Goal: Book appointment/travel/reservation

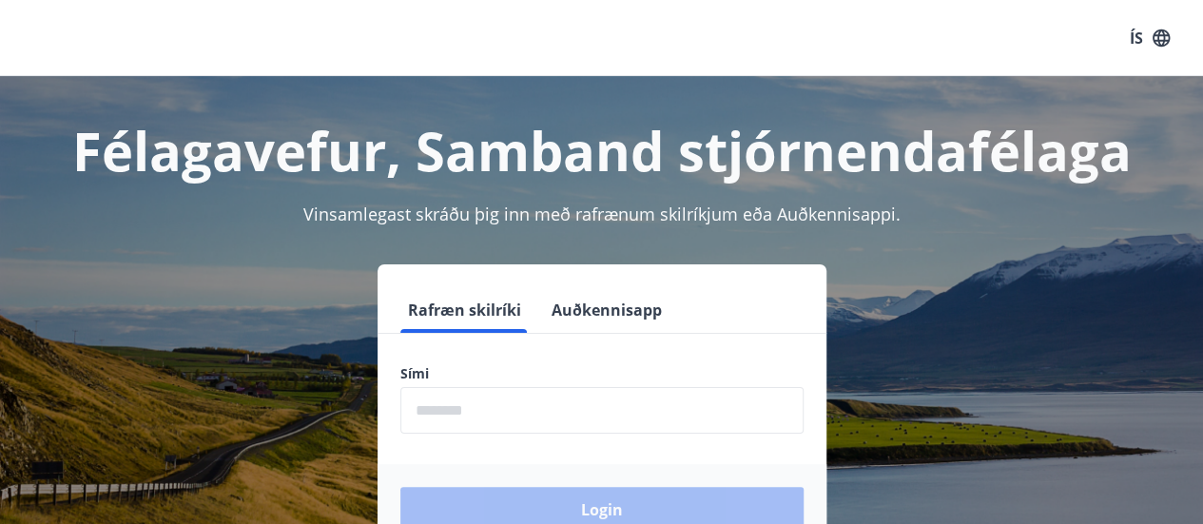
click at [508, 393] on input "phone" at bounding box center [602, 410] width 403 height 47
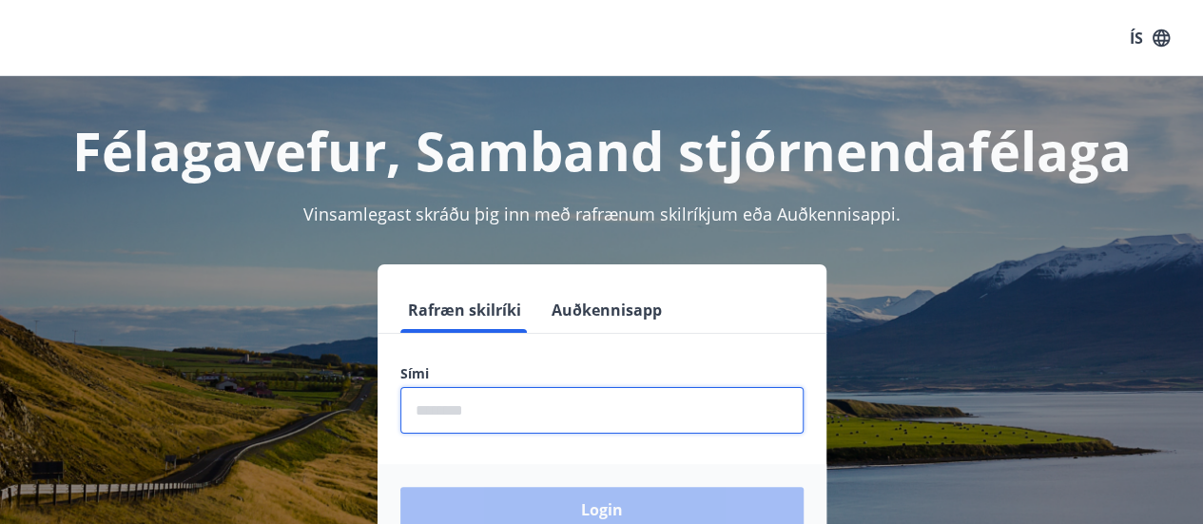
type input "********"
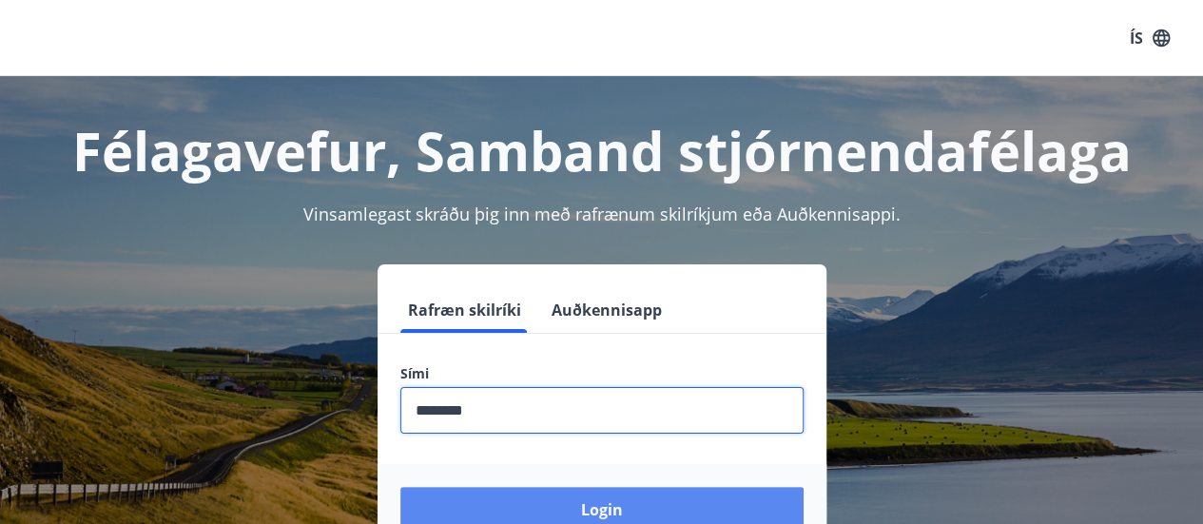
click at [573, 500] on button "Login" at bounding box center [602, 510] width 403 height 46
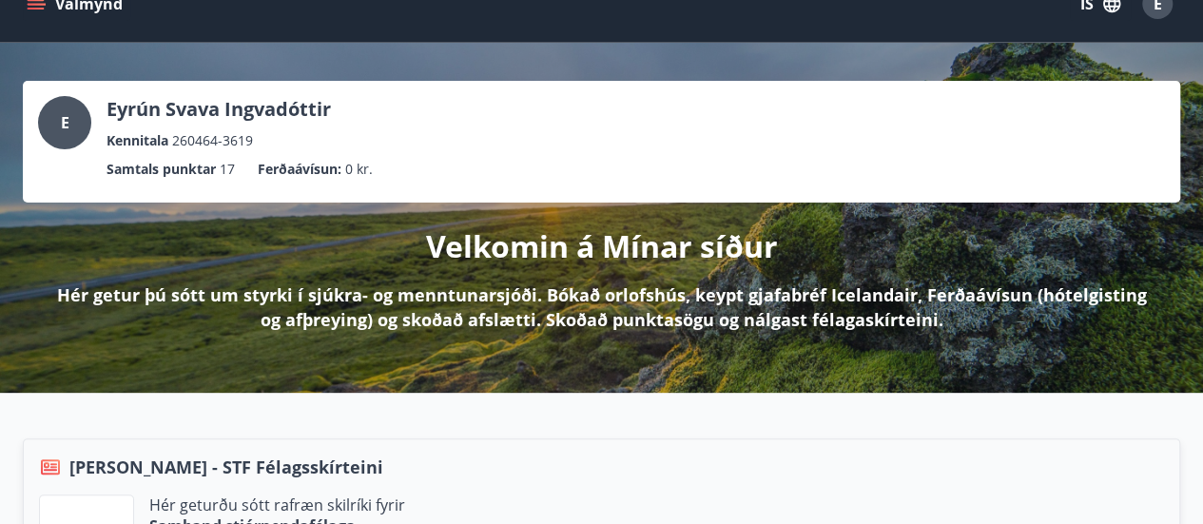
scroll to position [190, 0]
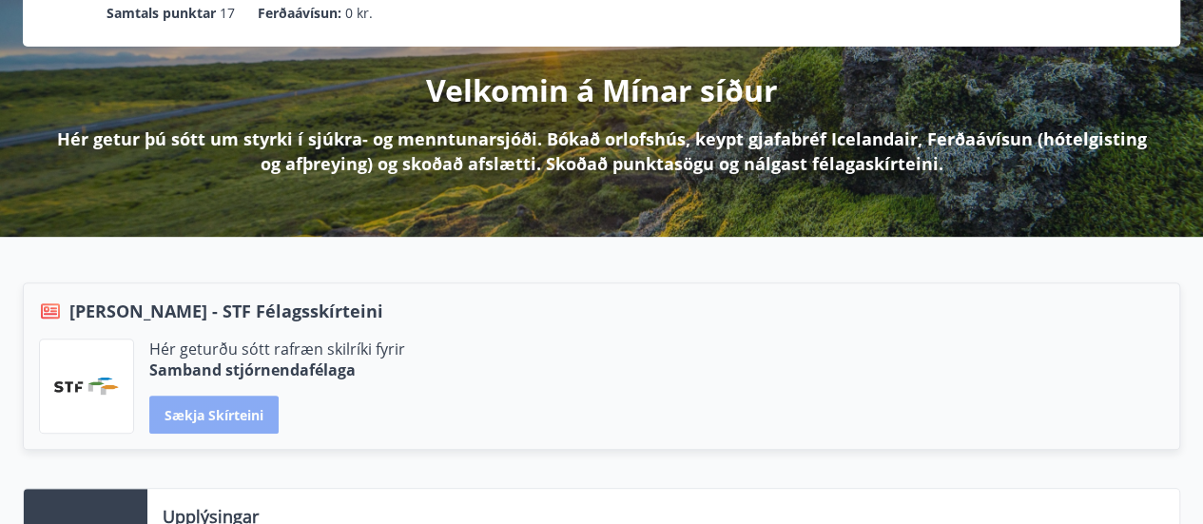
click at [192, 420] on button "Sækja skírteini" at bounding box center [213, 415] width 129 height 38
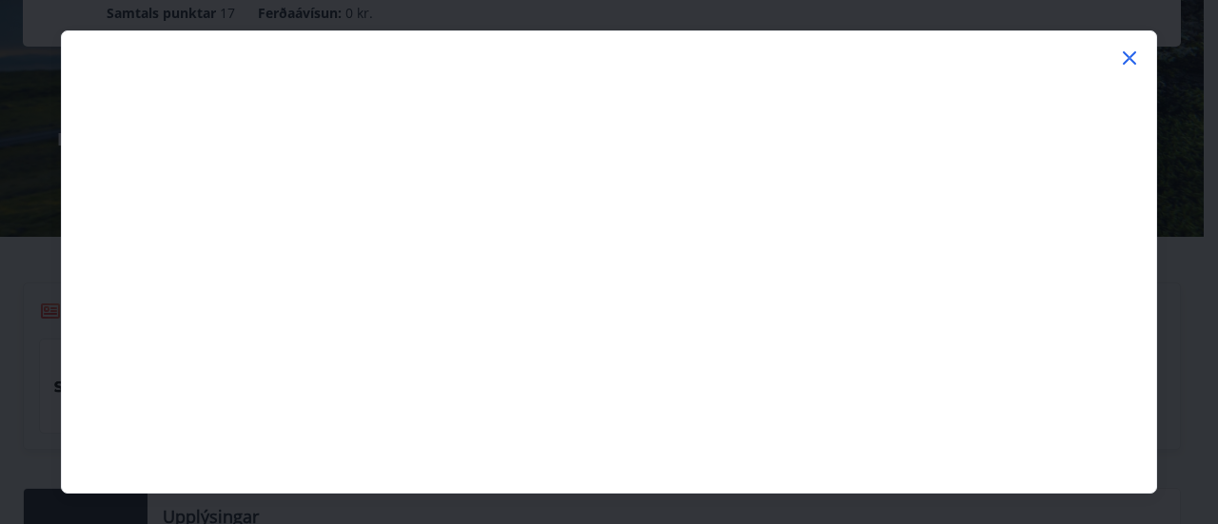
click at [1134, 52] on icon at bounding box center [1129, 57] width 13 height 13
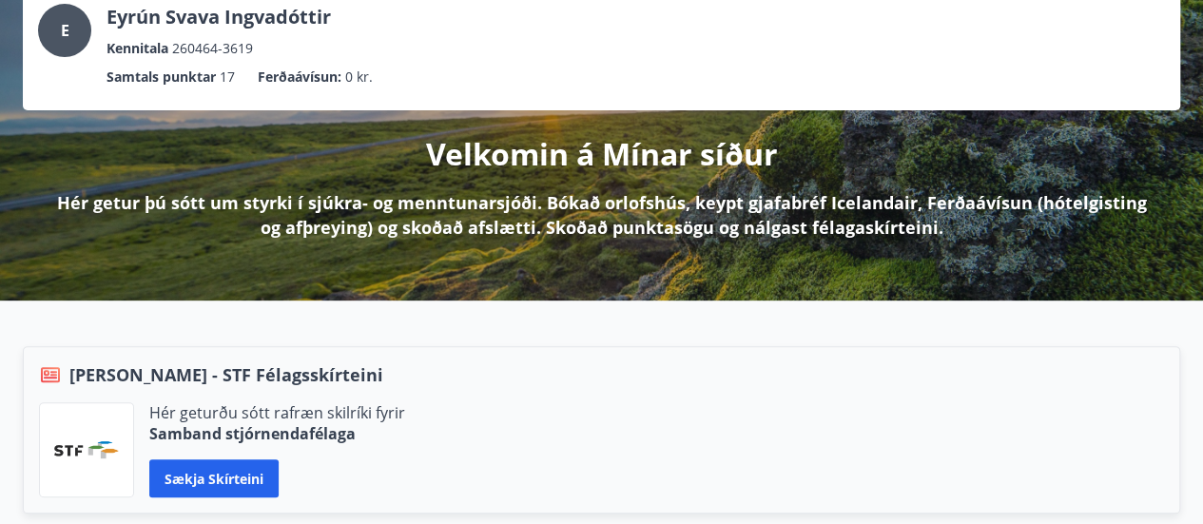
scroll to position [0, 0]
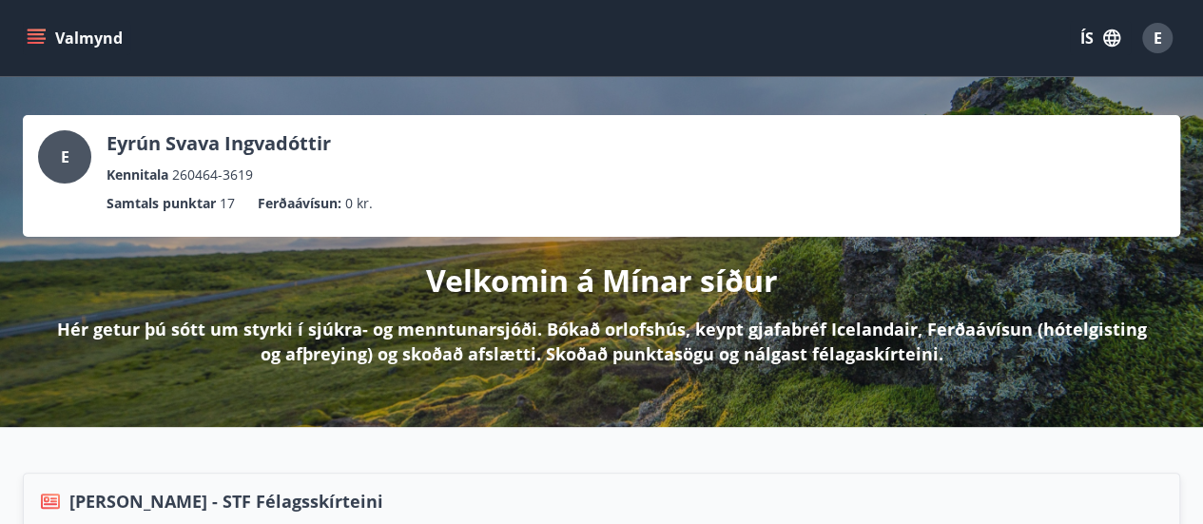
click at [40, 36] on icon "menu" at bounding box center [36, 38] width 19 height 19
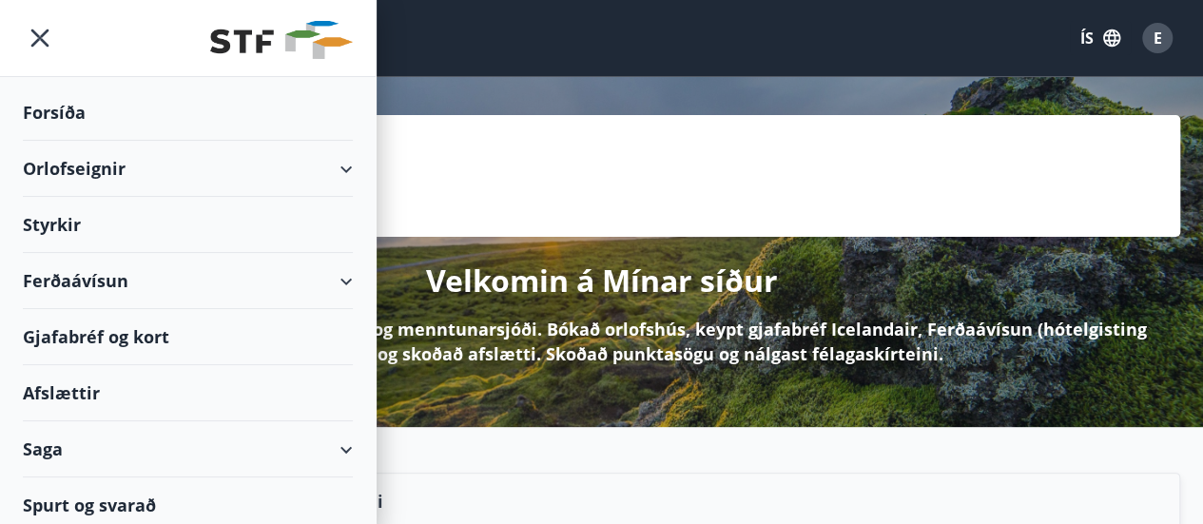
click at [330, 163] on div "Orlofseignir" at bounding box center [188, 169] width 330 height 56
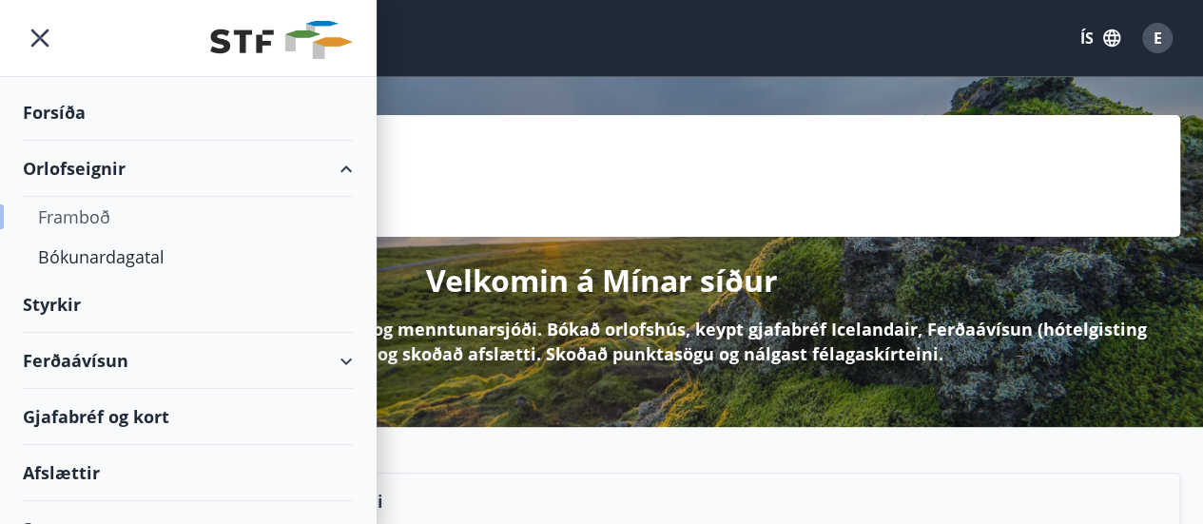
click at [88, 215] on div "Framboð" at bounding box center [188, 217] width 300 height 40
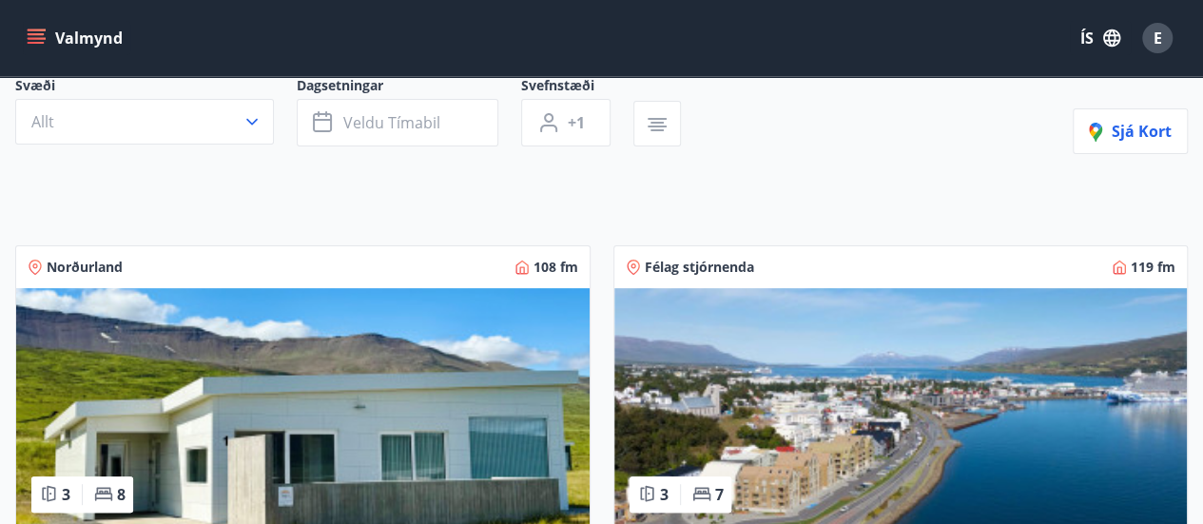
scroll to position [285, 0]
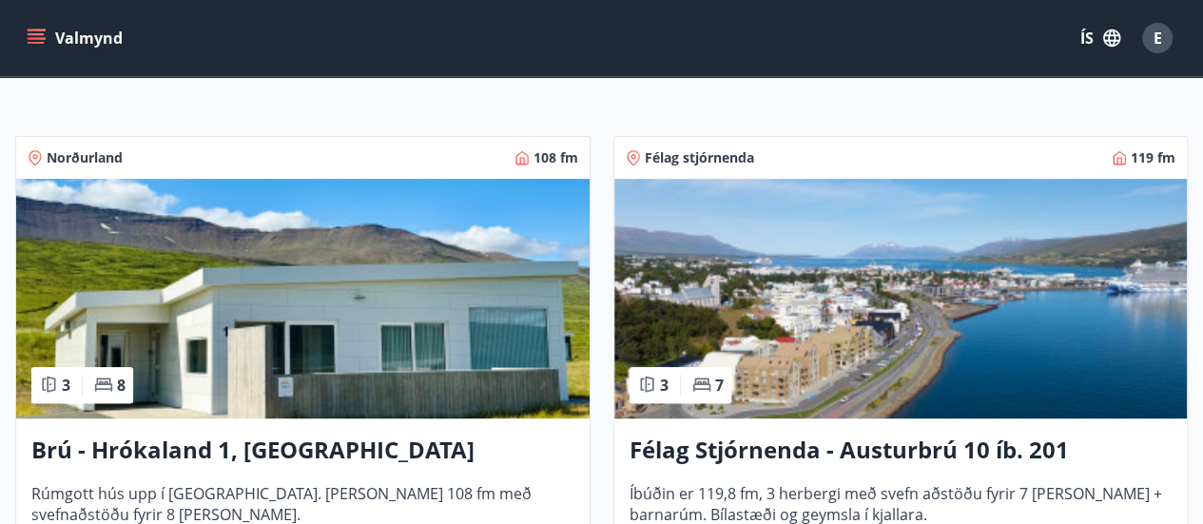
click at [70, 157] on span "Norðurland" at bounding box center [85, 157] width 76 height 19
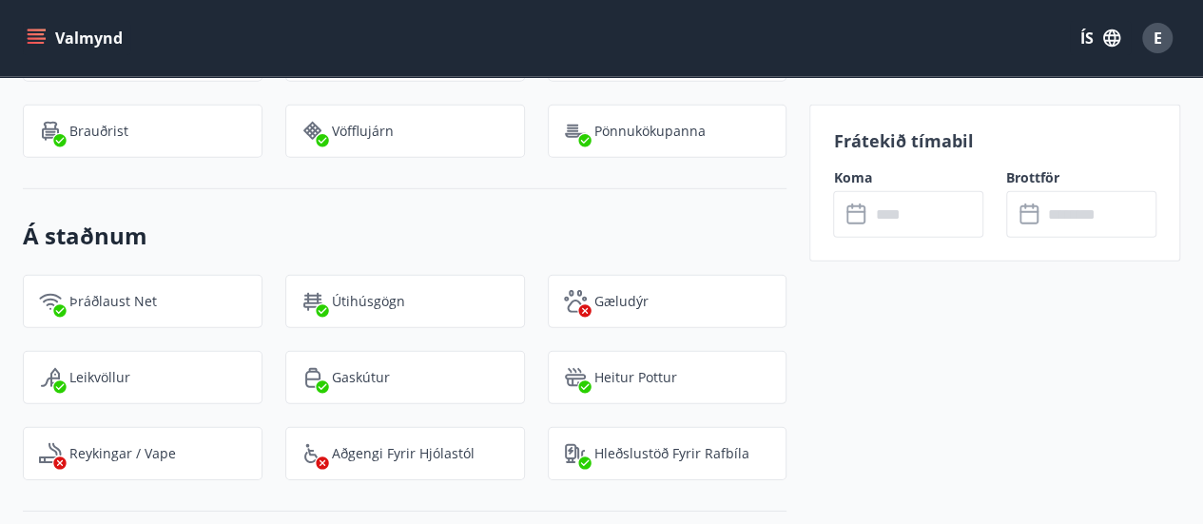
scroll to position [2459, 0]
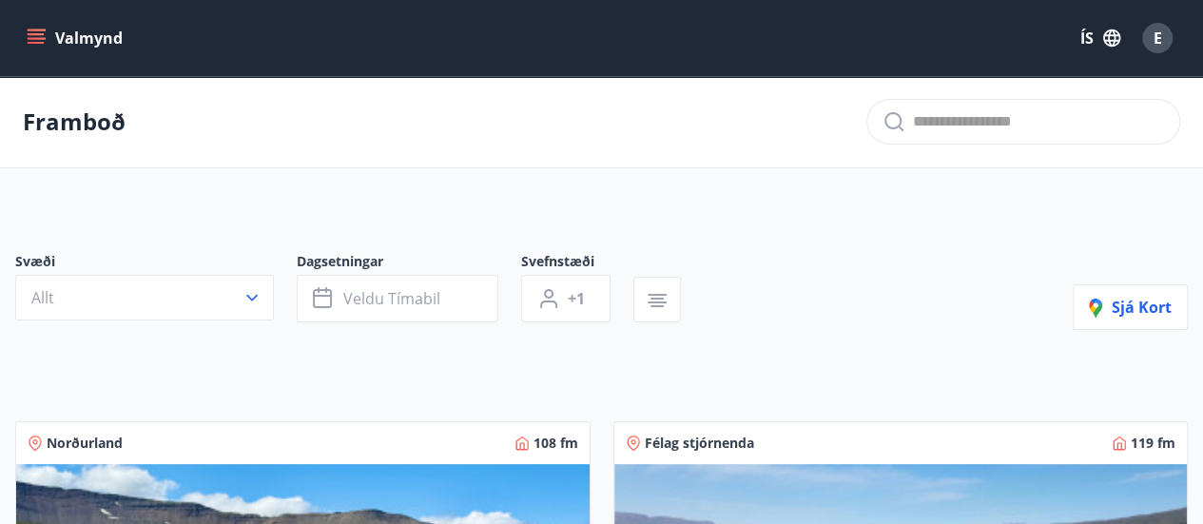
click at [43, 30] on icon "menu" at bounding box center [38, 30] width 21 height 2
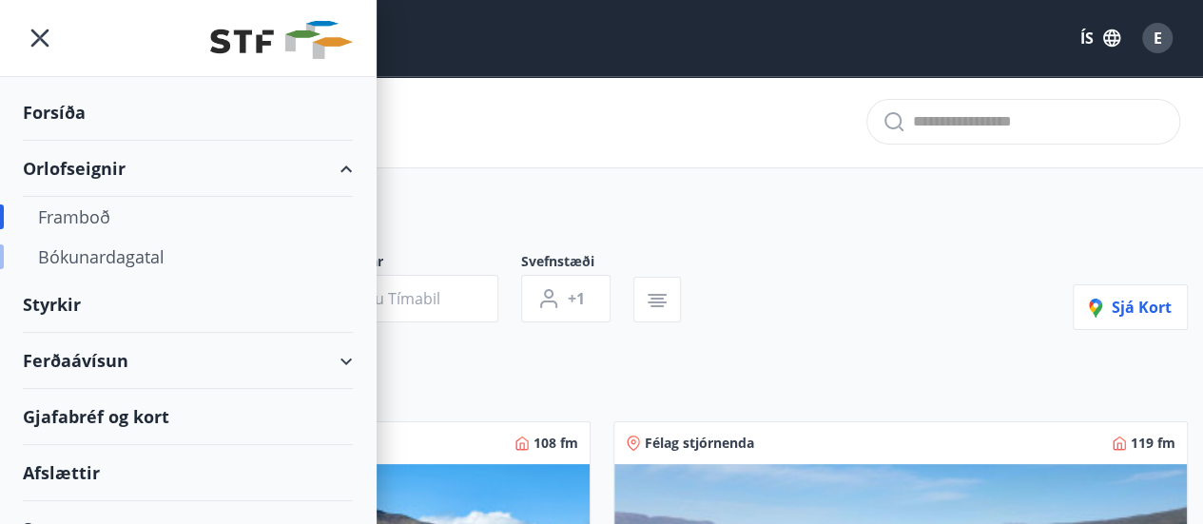
click at [94, 249] on div "Bókunardagatal" at bounding box center [188, 257] width 300 height 40
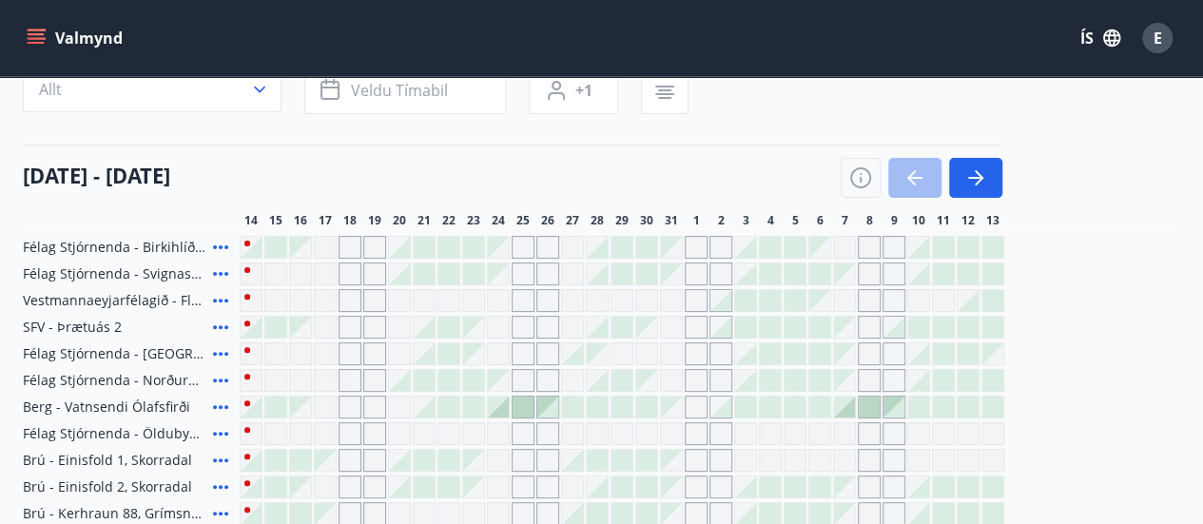
scroll to position [285, 0]
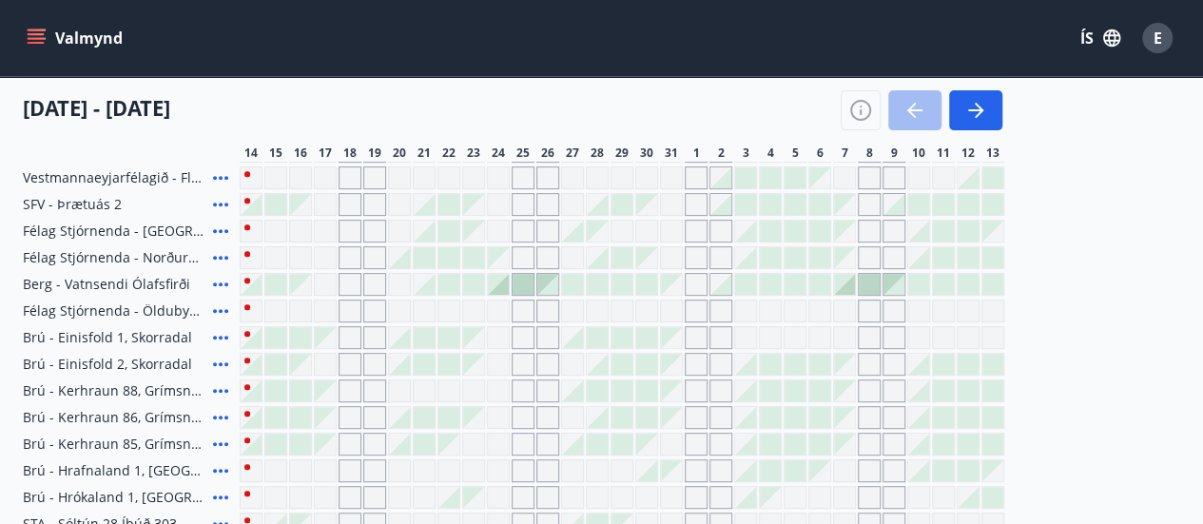
click at [222, 281] on icon at bounding box center [220, 284] width 23 height 23
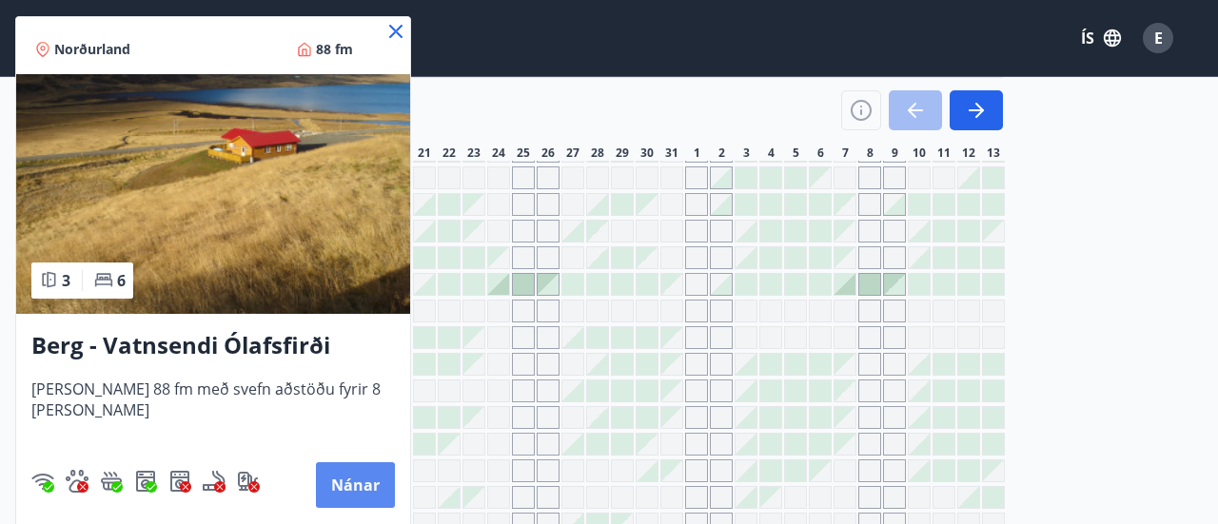
click at [336, 484] on button "Nánar" at bounding box center [355, 485] width 79 height 46
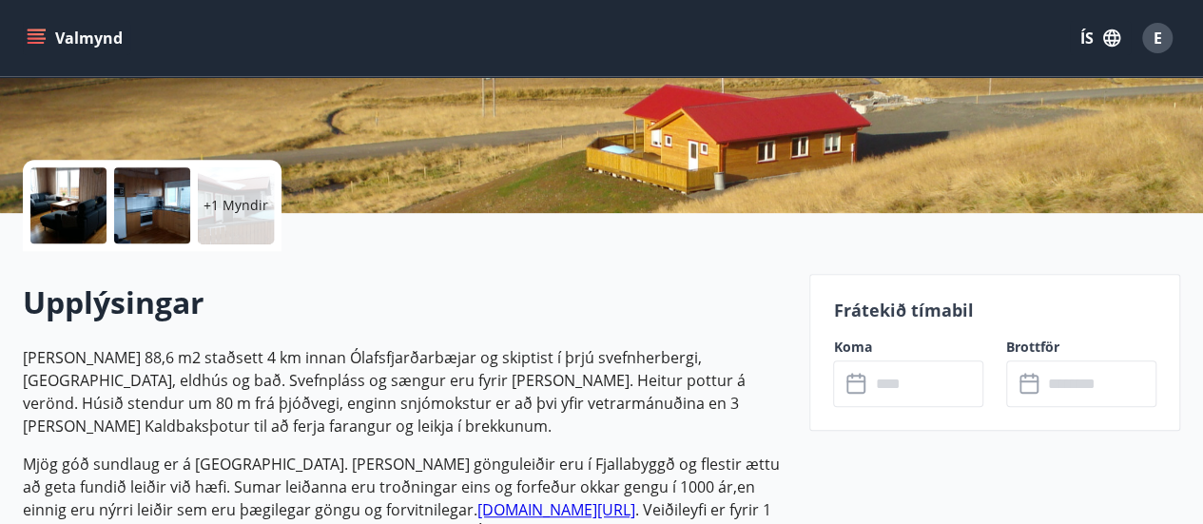
scroll to position [666, 0]
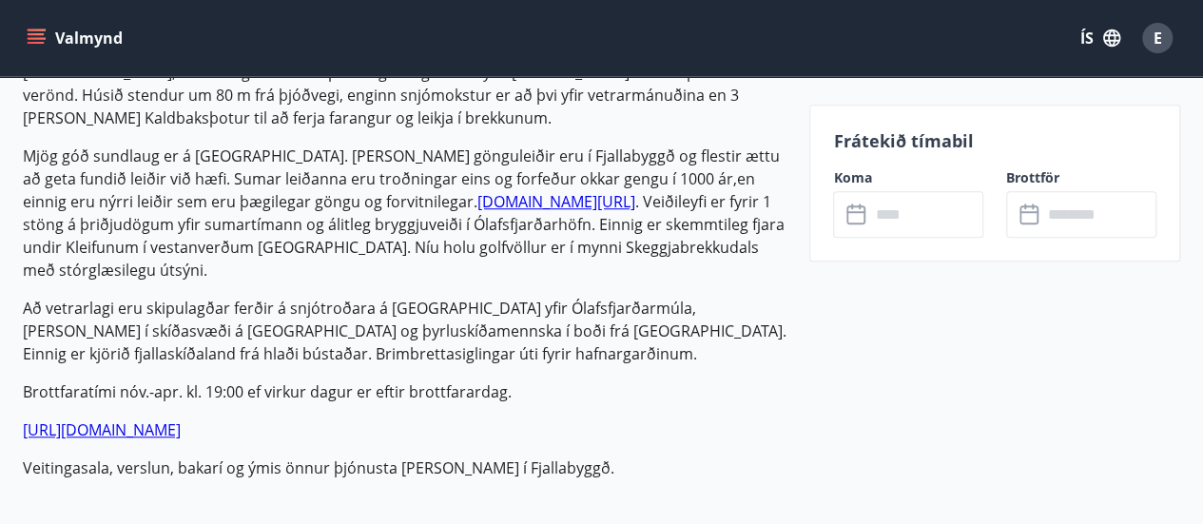
click at [847, 182] on label "Koma" at bounding box center [908, 177] width 150 height 19
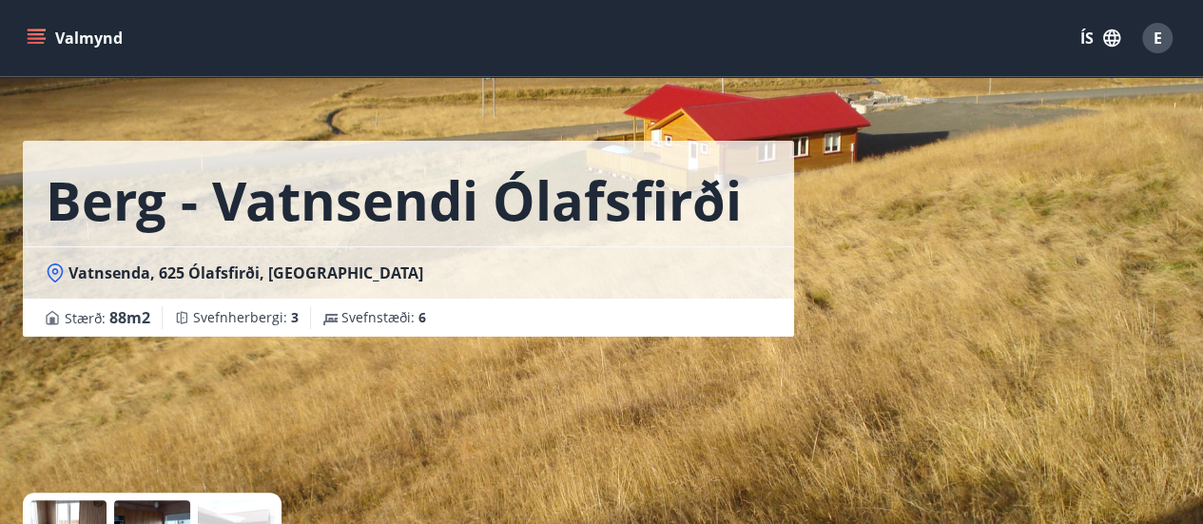
scroll to position [0, 0]
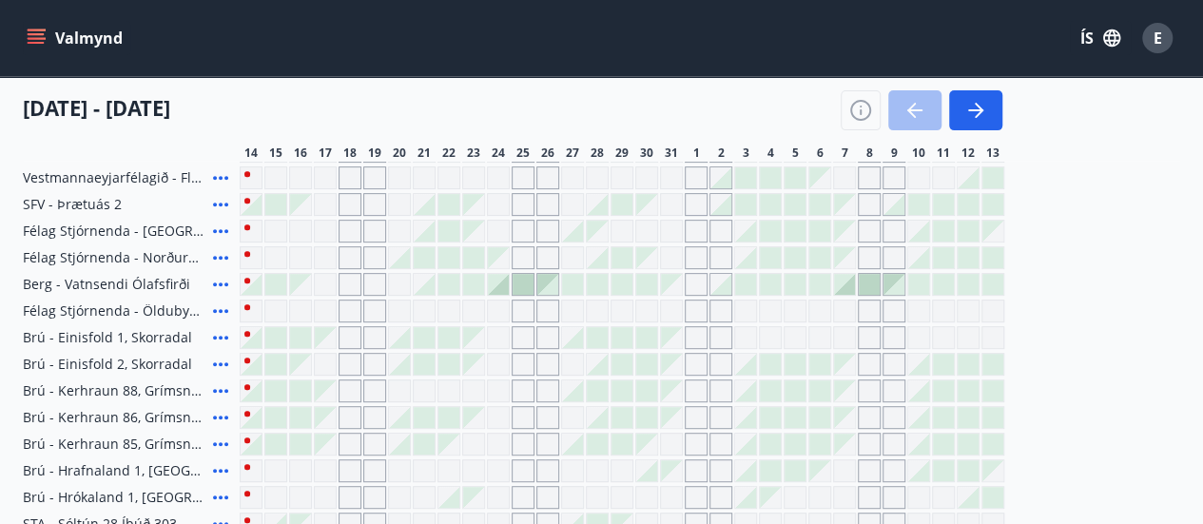
scroll to position [299, 0]
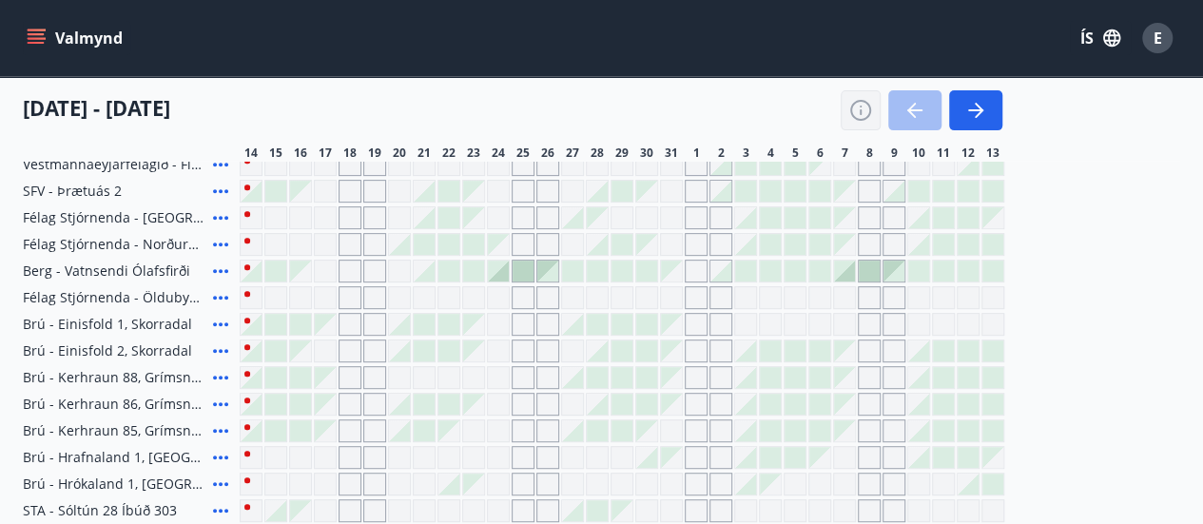
click at [858, 108] on icon "button" at bounding box center [861, 110] width 23 height 23
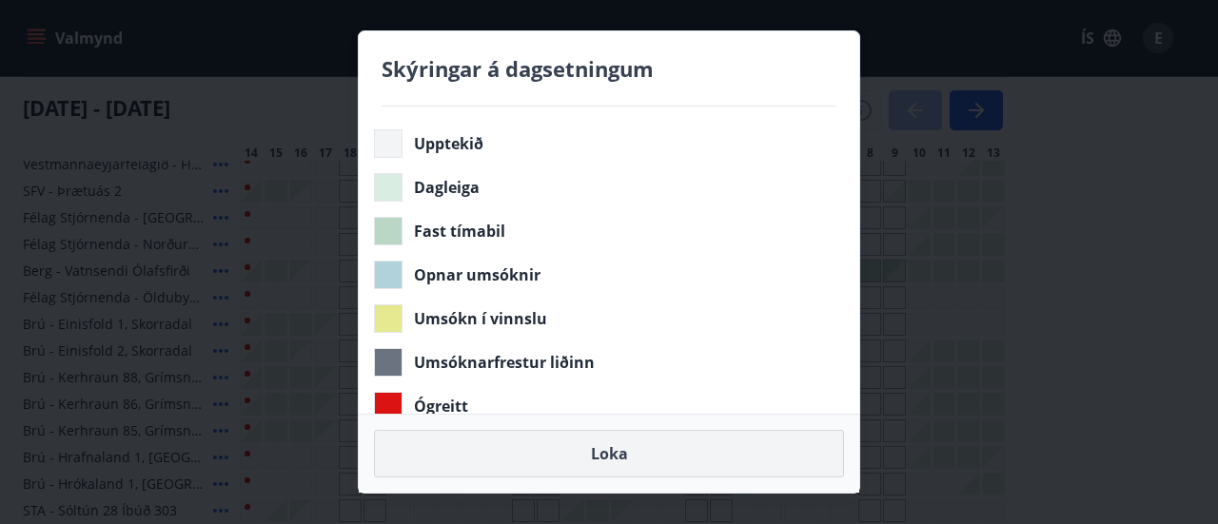
click at [613, 454] on button "Loka" at bounding box center [609, 454] width 470 height 48
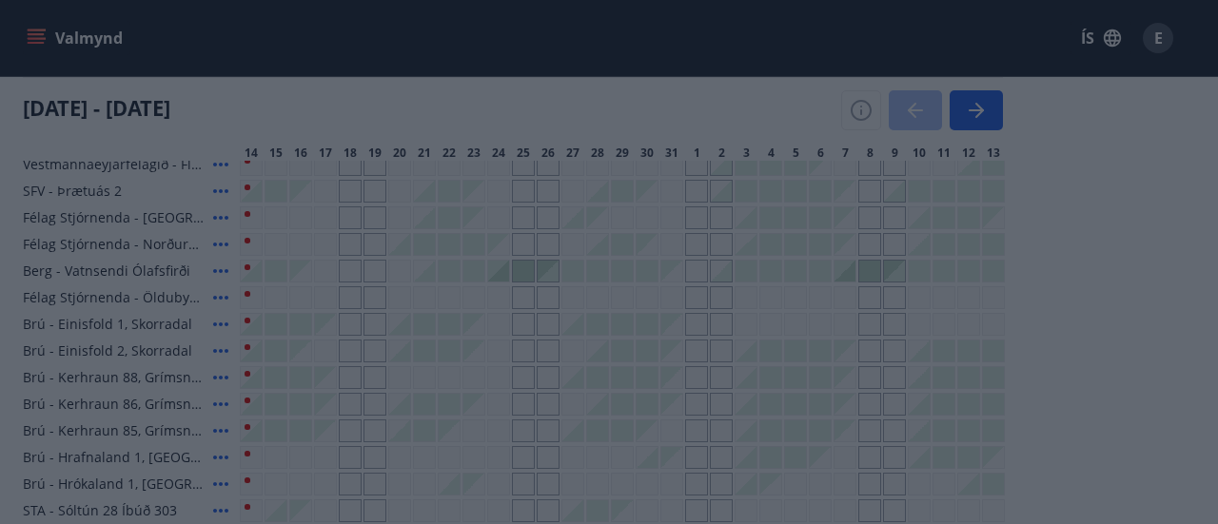
click at [631, 462] on button "Loka" at bounding box center [609, 454] width 470 height 48
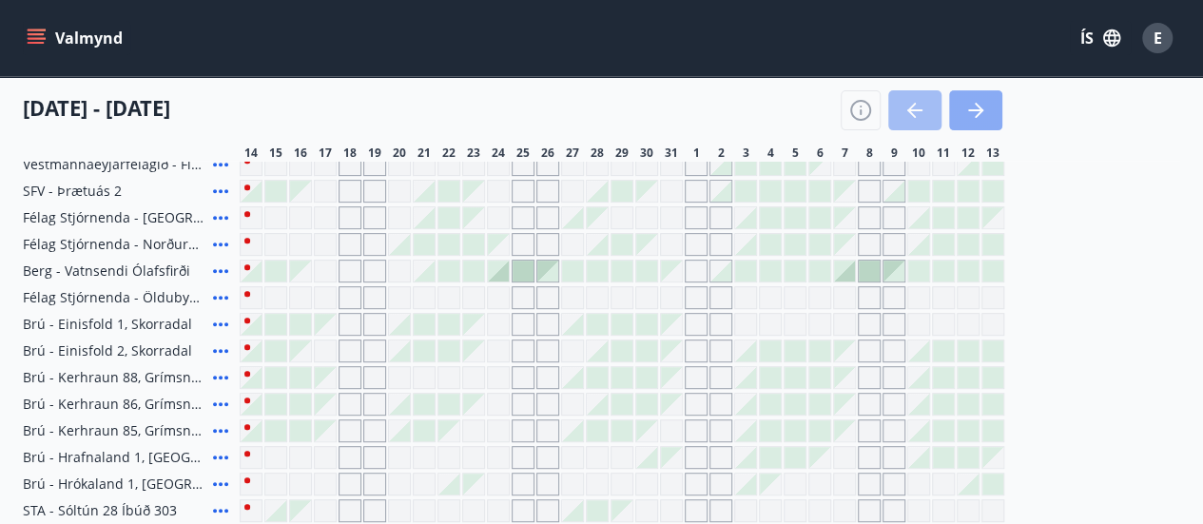
click at [970, 109] on icon "button" at bounding box center [976, 110] width 15 height 2
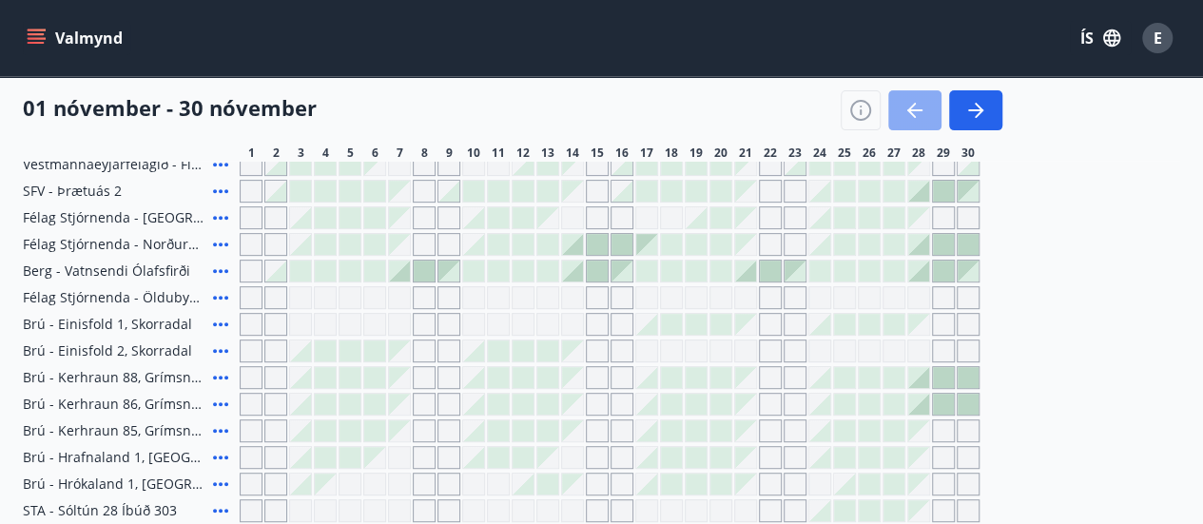
click at [916, 115] on icon "button" at bounding box center [915, 110] width 23 height 23
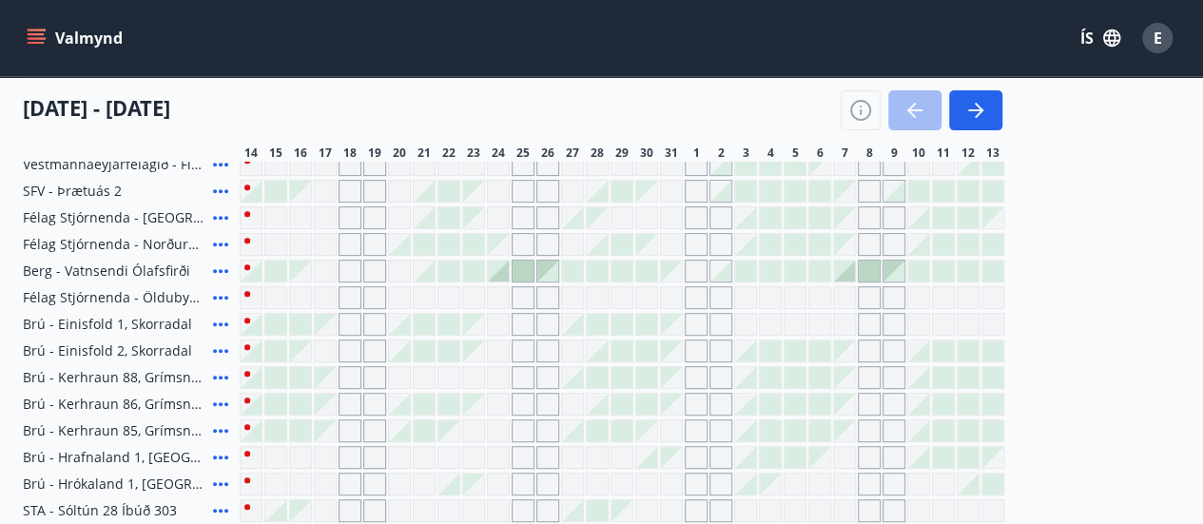
click at [912, 105] on div at bounding box center [922, 110] width 162 height 40
click at [249, 264] on div at bounding box center [251, 271] width 21 height 21
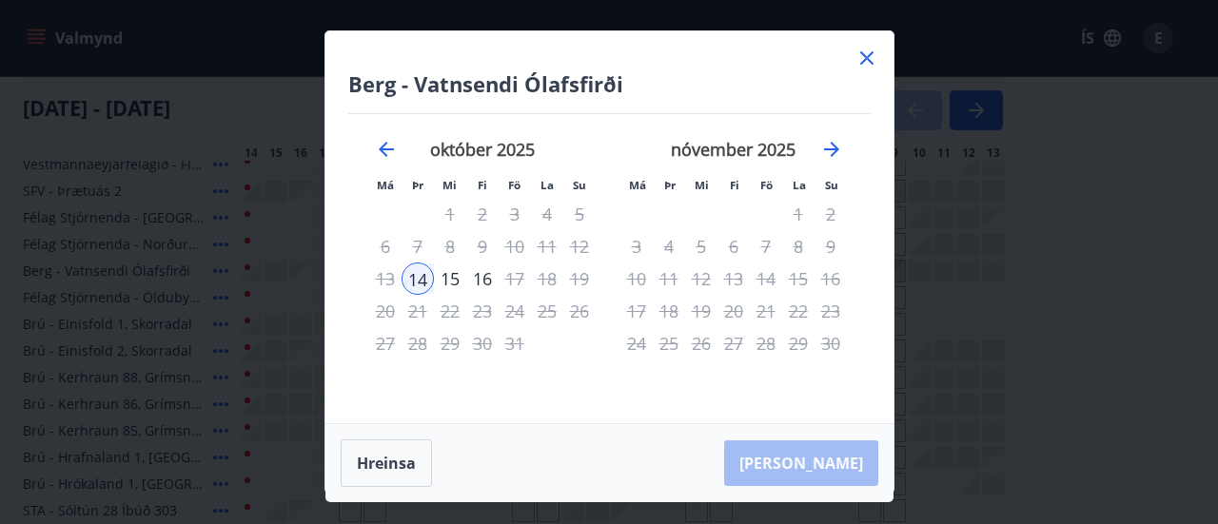
click at [820, 451] on div "[PERSON_NAME]" at bounding box center [609, 463] width 568 height 78
click at [483, 316] on div "23" at bounding box center [482, 311] width 32 height 32
click at [868, 48] on icon at bounding box center [866, 58] width 23 height 23
click at [867, 59] on div "Valmynd ÍS E" at bounding box center [602, 38] width 1158 height 46
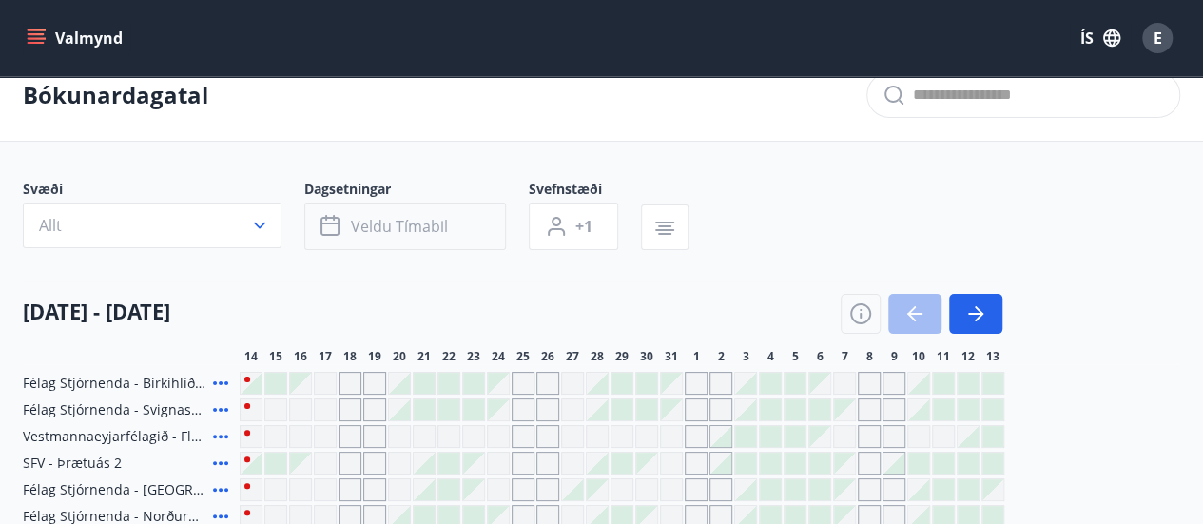
scroll to position [0, 0]
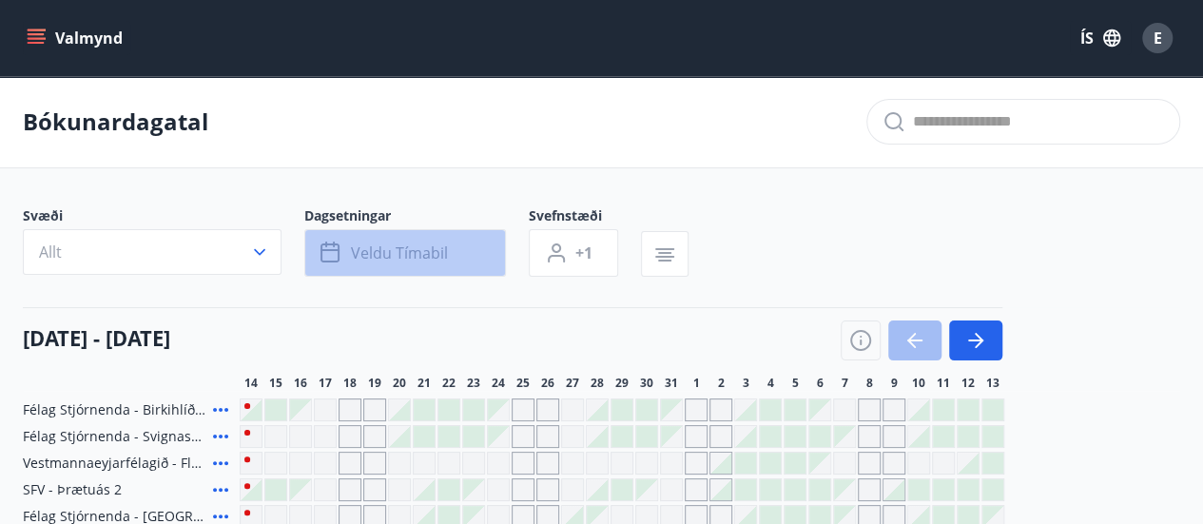
click at [392, 256] on span "Veldu tímabil" at bounding box center [399, 253] width 97 height 21
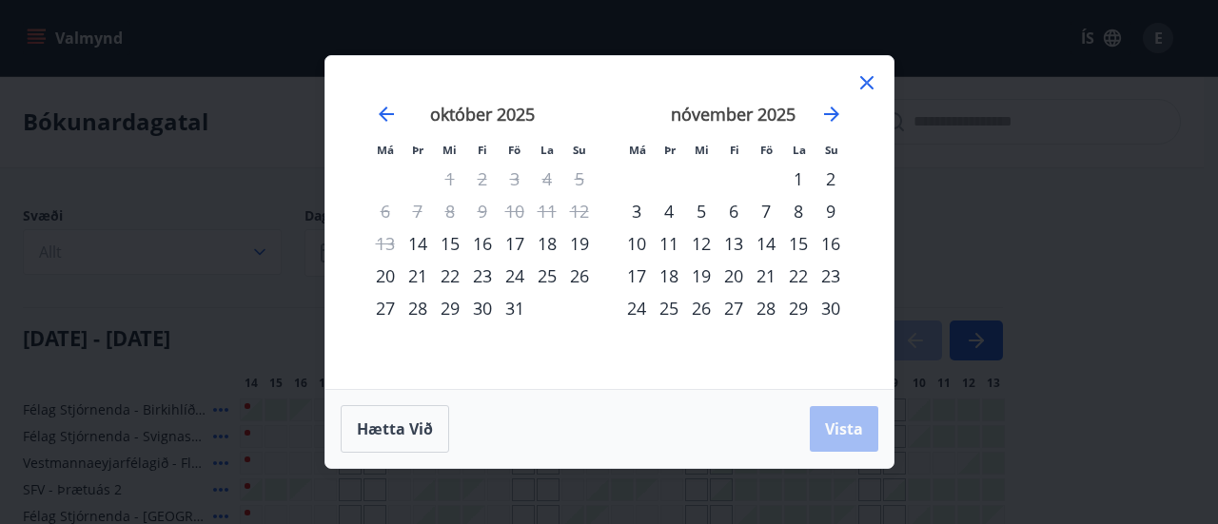
click at [514, 307] on div "31" at bounding box center [515, 308] width 32 height 32
click at [801, 185] on div "1" at bounding box center [798, 179] width 32 height 32
click at [824, 175] on div "2" at bounding box center [830, 179] width 32 height 32
click at [512, 309] on div "31" at bounding box center [515, 308] width 32 height 32
click at [856, 433] on span "Vista" at bounding box center [844, 429] width 38 height 21
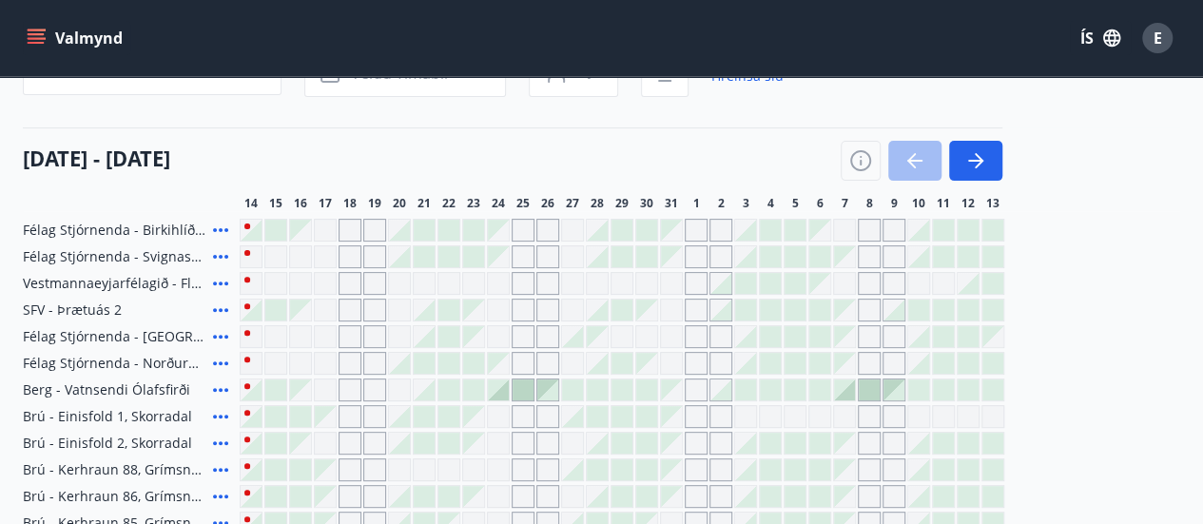
scroll to position [190, 0]
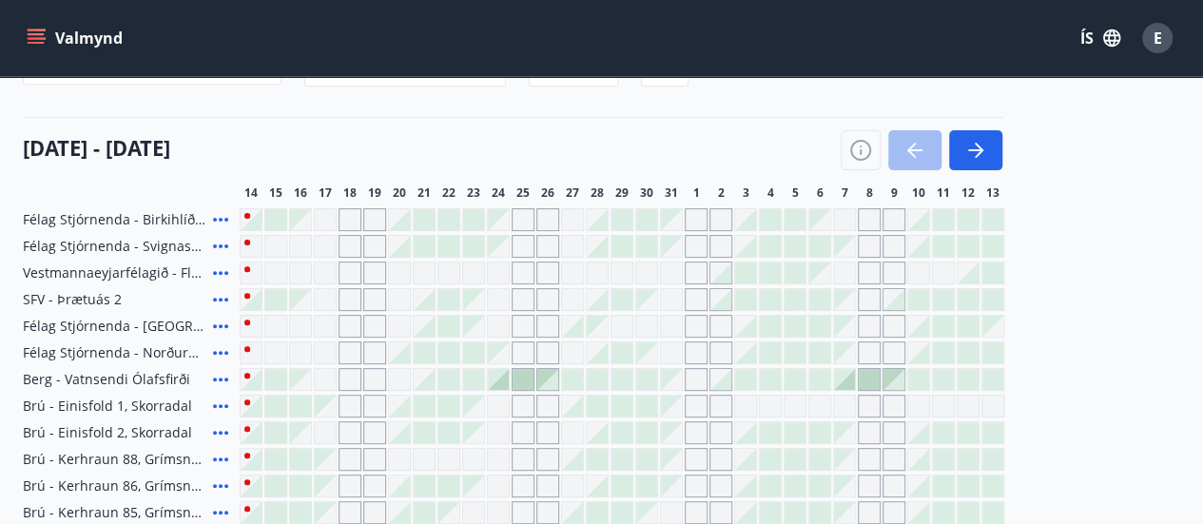
click at [217, 378] on icon at bounding box center [220, 379] width 23 height 23
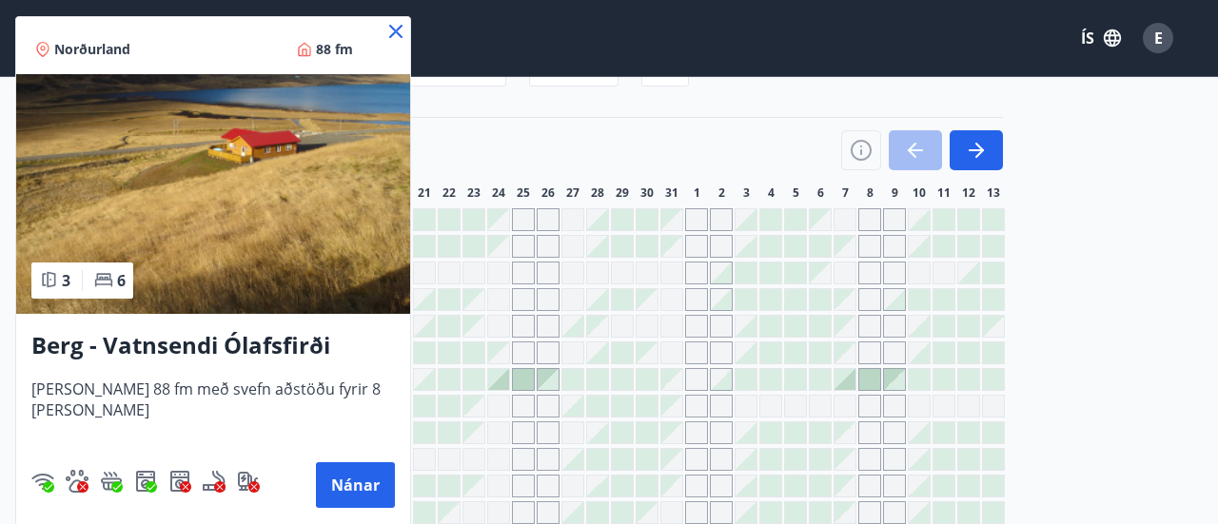
click at [384, 28] on icon at bounding box center [395, 31] width 23 height 23
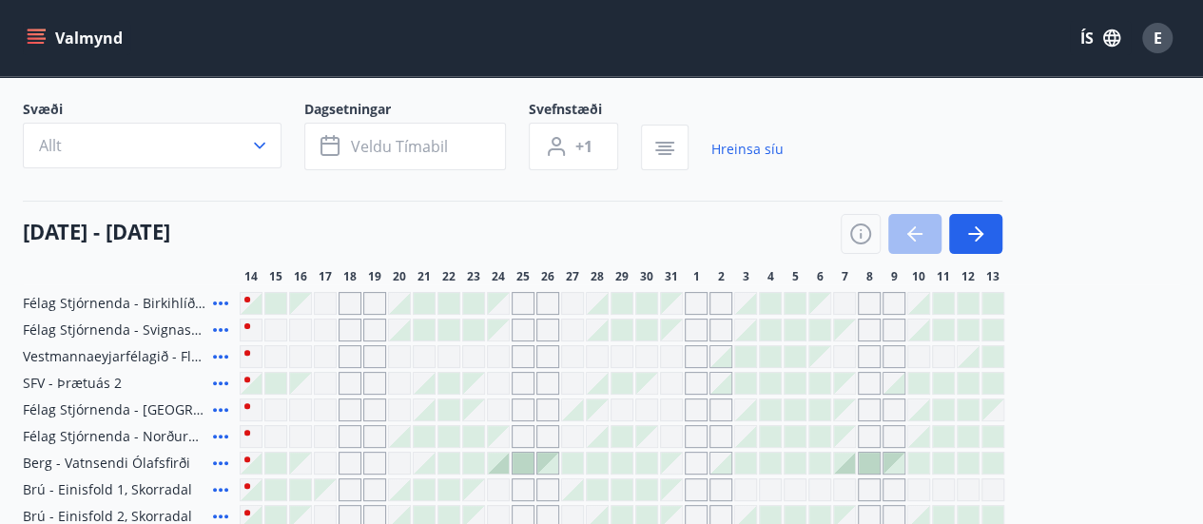
scroll to position [0, 0]
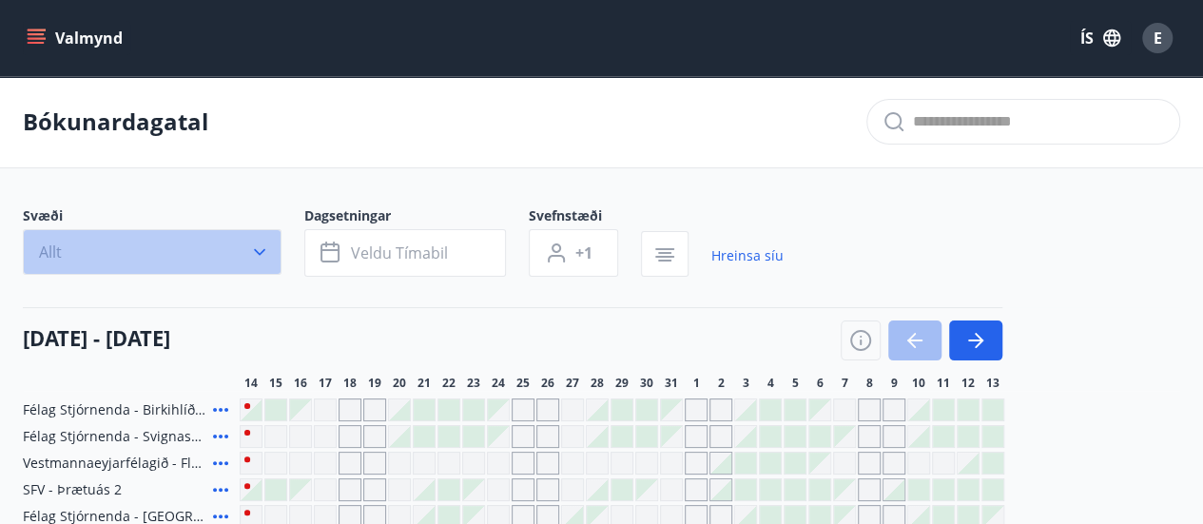
click at [259, 246] on icon "button" at bounding box center [259, 252] width 19 height 19
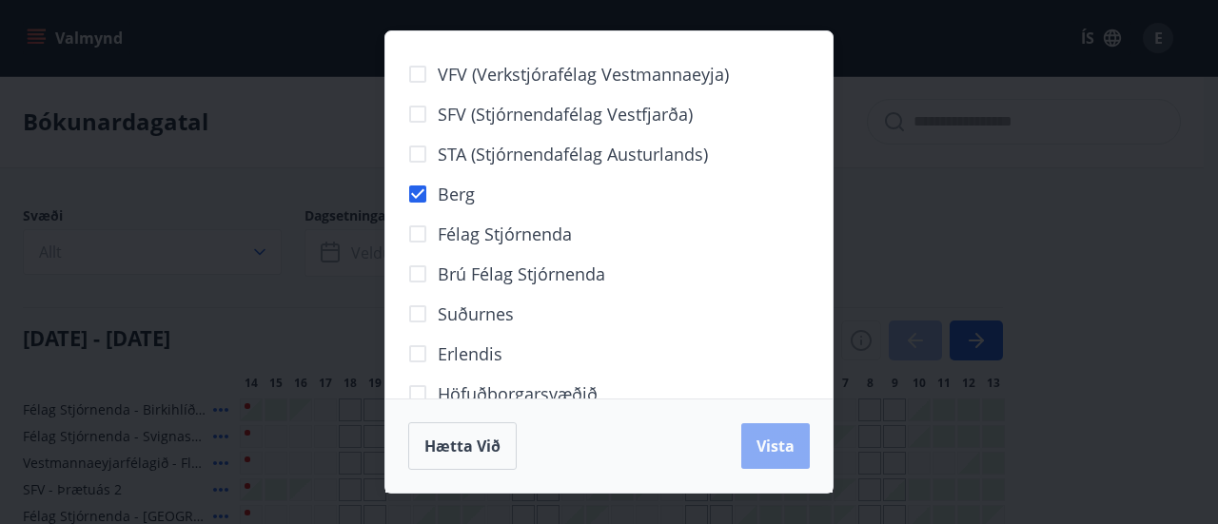
click at [787, 452] on span "Vista" at bounding box center [775, 446] width 38 height 21
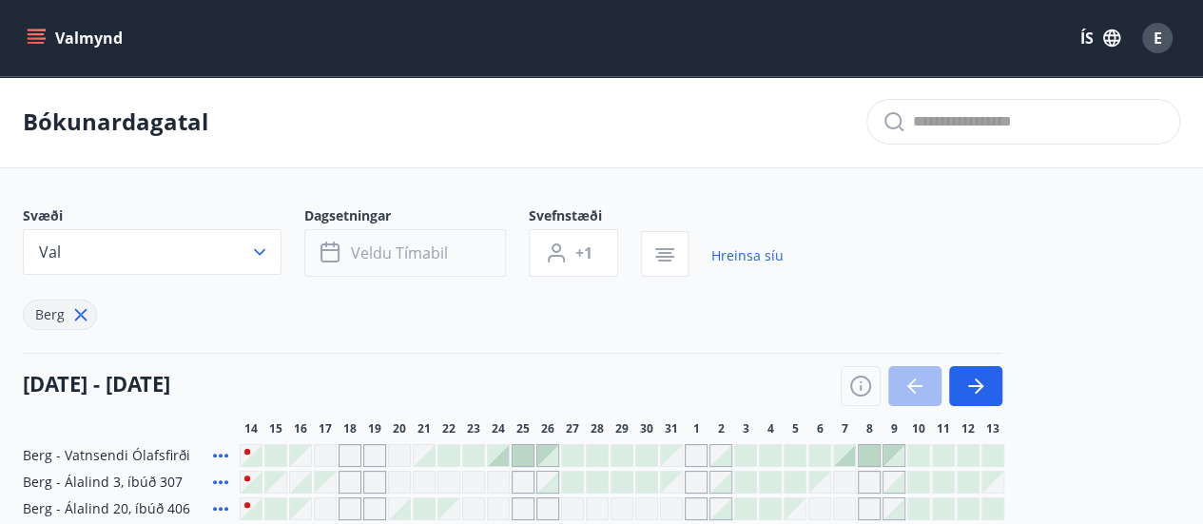
click at [346, 245] on button "Veldu tímabil" at bounding box center [405, 253] width 202 height 48
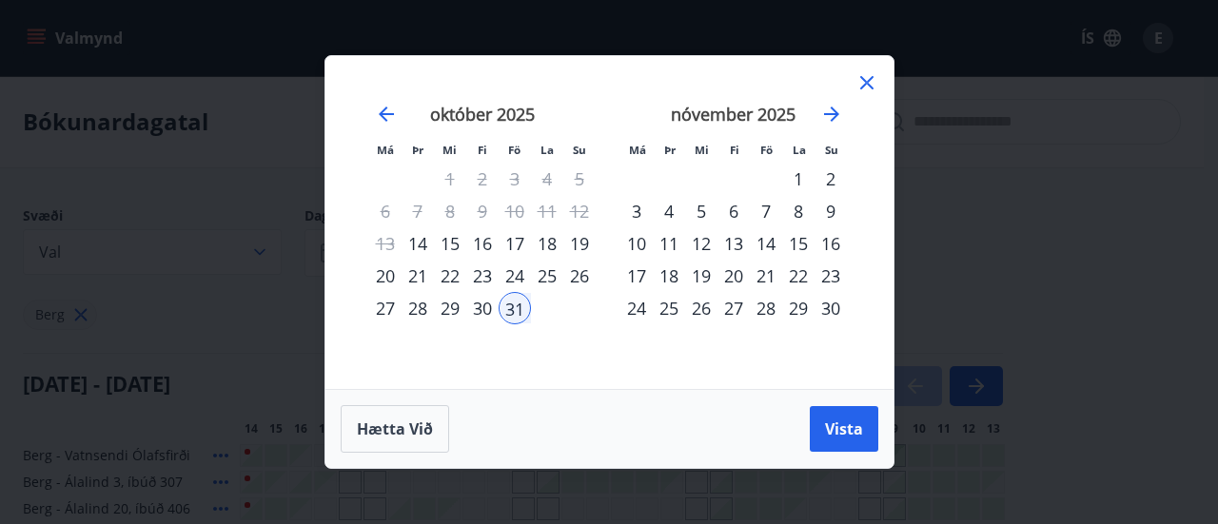
click at [505, 308] on div "31" at bounding box center [515, 308] width 32 height 32
click at [841, 429] on span "Vista" at bounding box center [844, 429] width 38 height 21
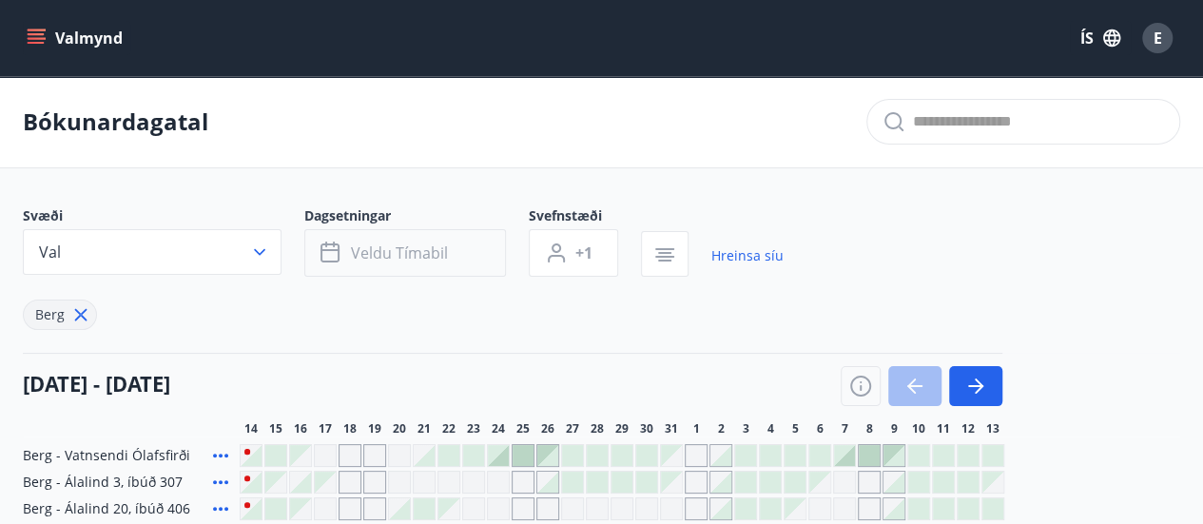
click at [411, 253] on span "Veldu tímabil" at bounding box center [399, 253] width 97 height 21
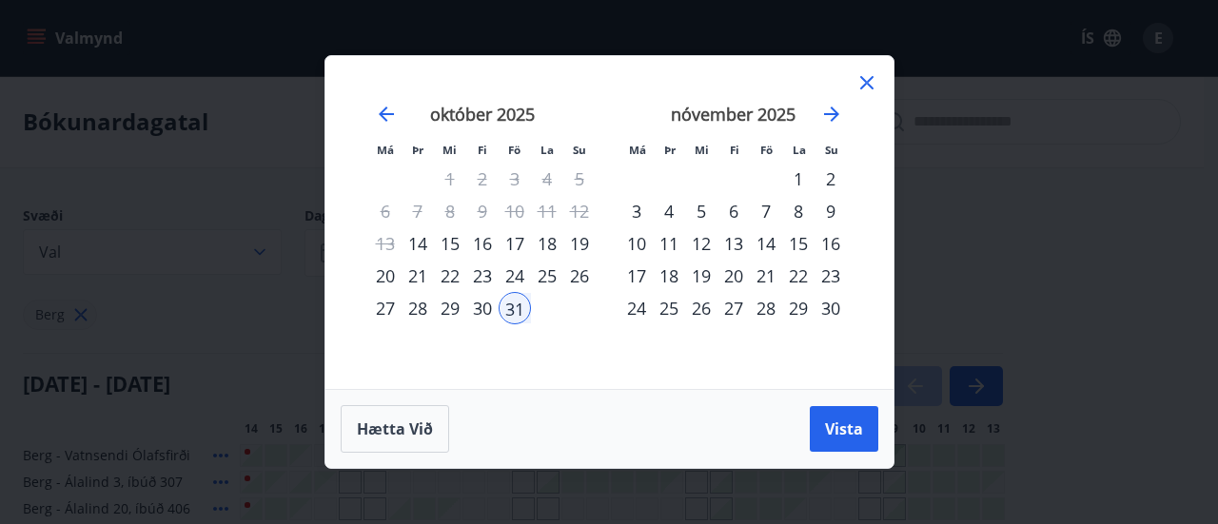
click at [510, 308] on div "31" at bounding box center [515, 308] width 32 height 32
click at [822, 178] on div "2" at bounding box center [830, 179] width 32 height 32
click at [847, 425] on span "Vista" at bounding box center [844, 429] width 38 height 21
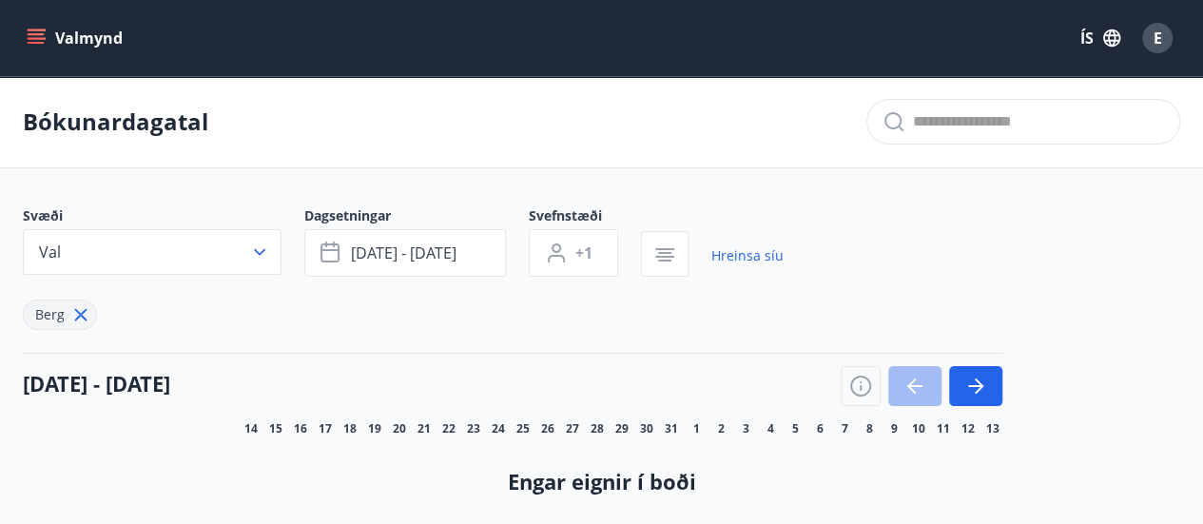
click at [851, 280] on div "Svæði Val Dagsetningar [DATE] - [DATE] Svefnstæði +1 Hreinsa [PERSON_NAME]" at bounding box center [602, 268] width 1158 height 124
click at [266, 245] on icon "button" at bounding box center [259, 252] width 19 height 19
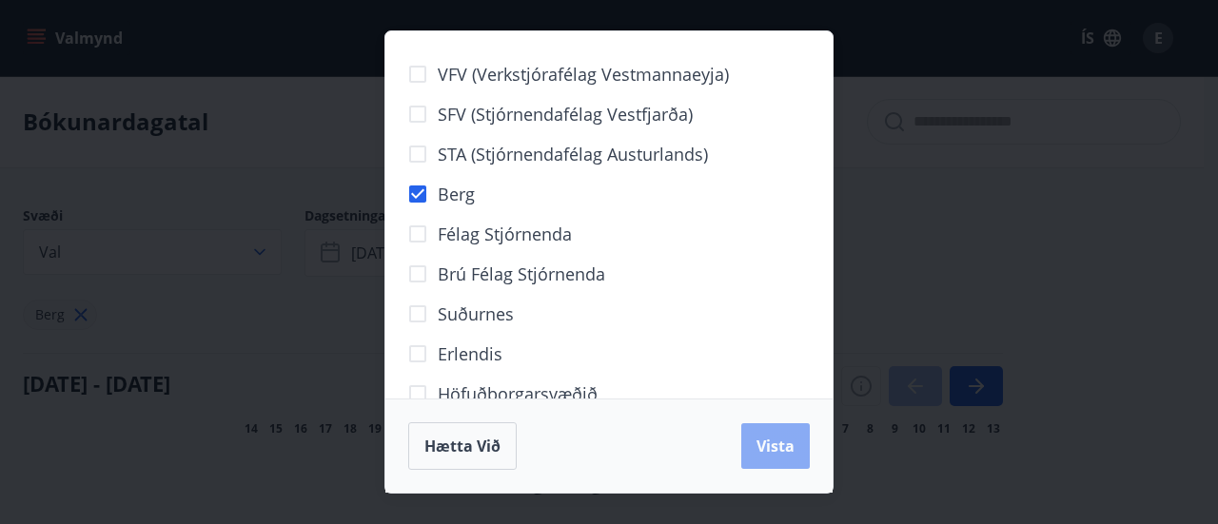
click at [783, 430] on button "Vista" at bounding box center [775, 446] width 68 height 46
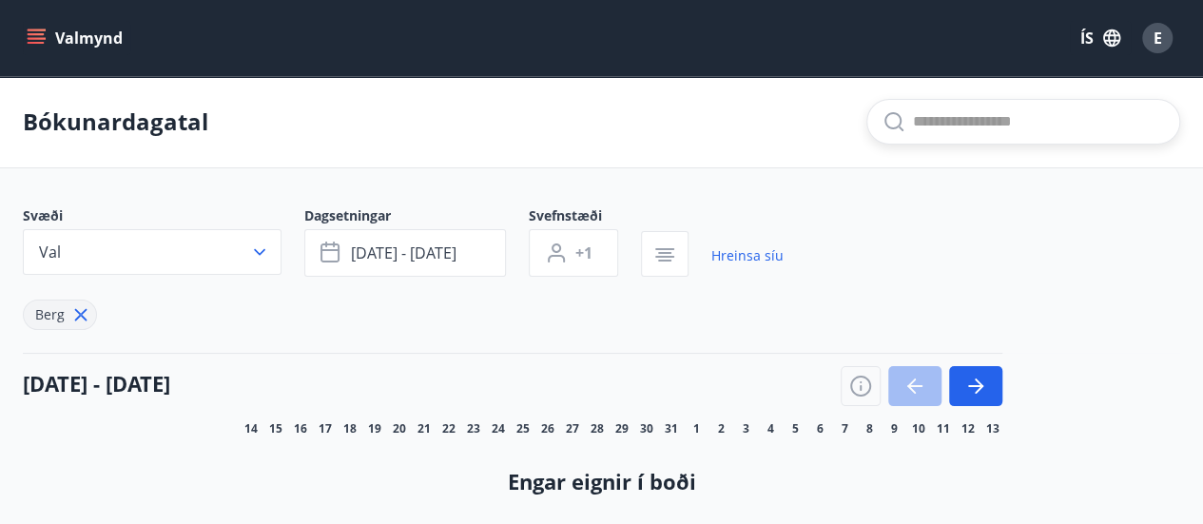
drag, startPoint x: 930, startPoint y: 124, endPoint x: 846, endPoint y: 96, distance: 89.1
click at [930, 122] on input "text" at bounding box center [1038, 122] width 251 height 30
type input "*********"
